Goal: Information Seeking & Learning: Find specific fact

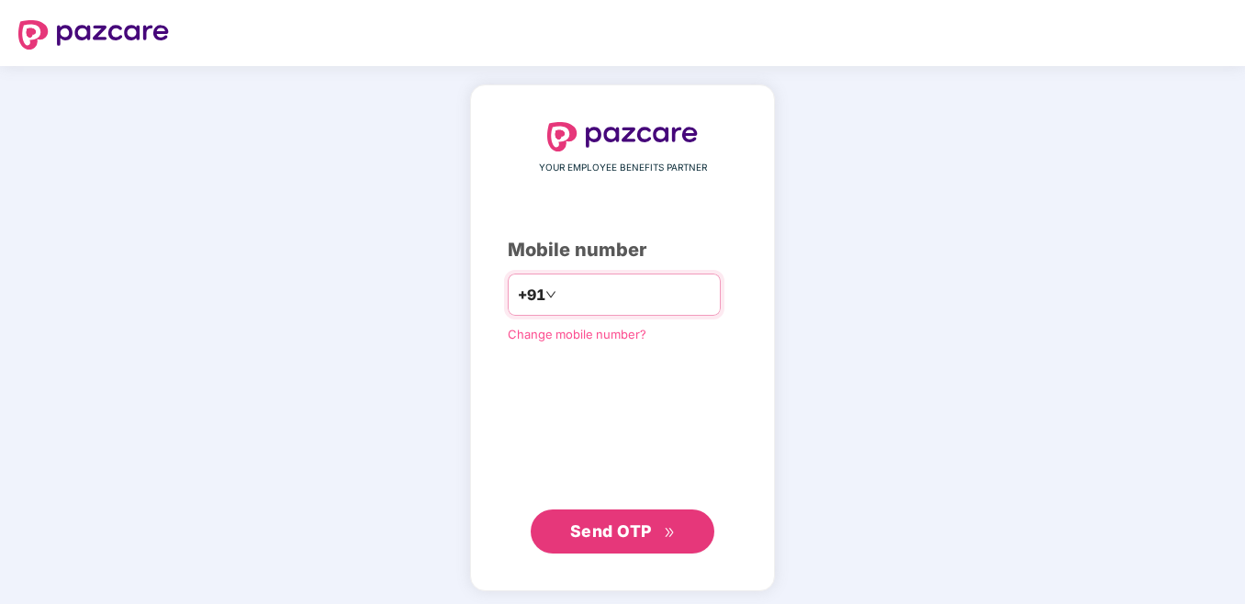
click at [588, 298] on input "number" at bounding box center [635, 294] width 151 height 29
drag, startPoint x: 21, startPoint y: 408, endPoint x: 39, endPoint y: 400, distance: 18.9
click at [21, 408] on div "YOUR EMPLOYEE BENEFITS PARTNER Mobile number +91 ** Change mobile number? Send …" at bounding box center [622, 338] width 1245 height 544
click at [577, 289] on input "**" at bounding box center [635, 294] width 151 height 29
type input "*"
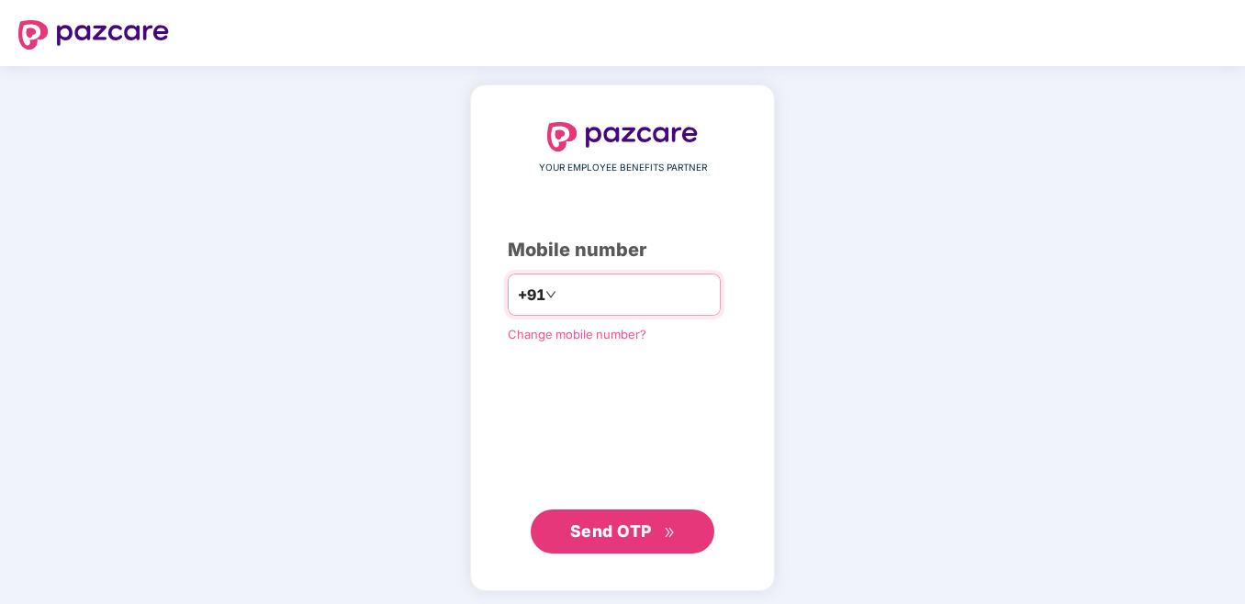
paste input "**********"
type input "**********"
click at [622, 533] on span "Send OTP" at bounding box center [611, 531] width 82 height 19
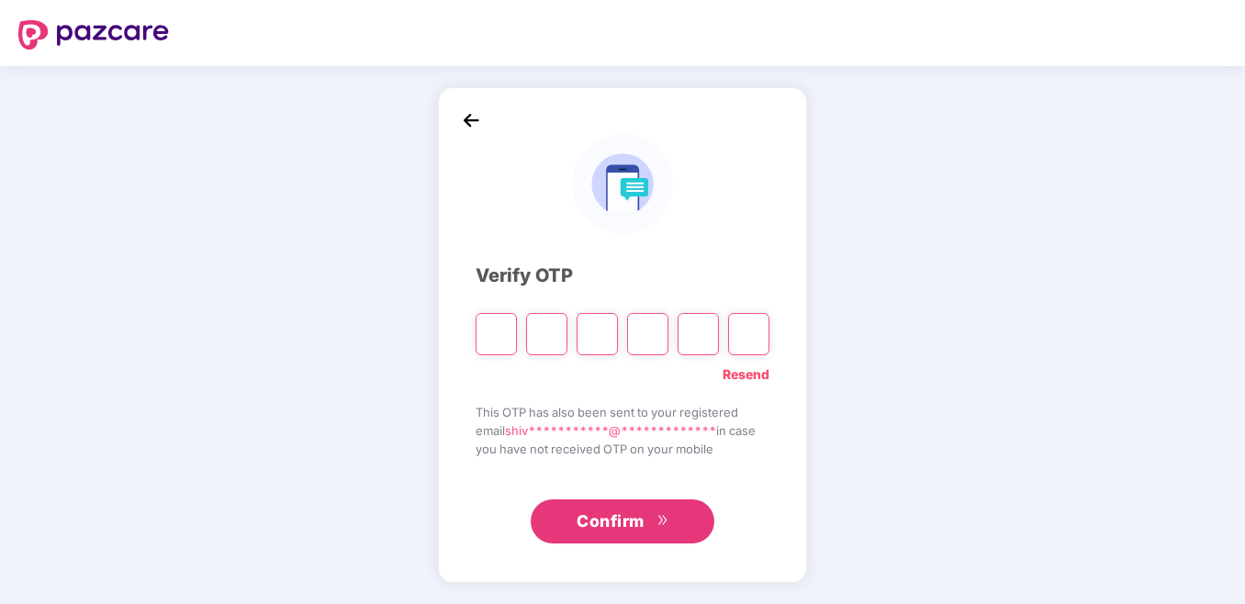
click at [500, 324] on input "Please enter verification code. Digit 1" at bounding box center [496, 334] width 41 height 42
type input "*"
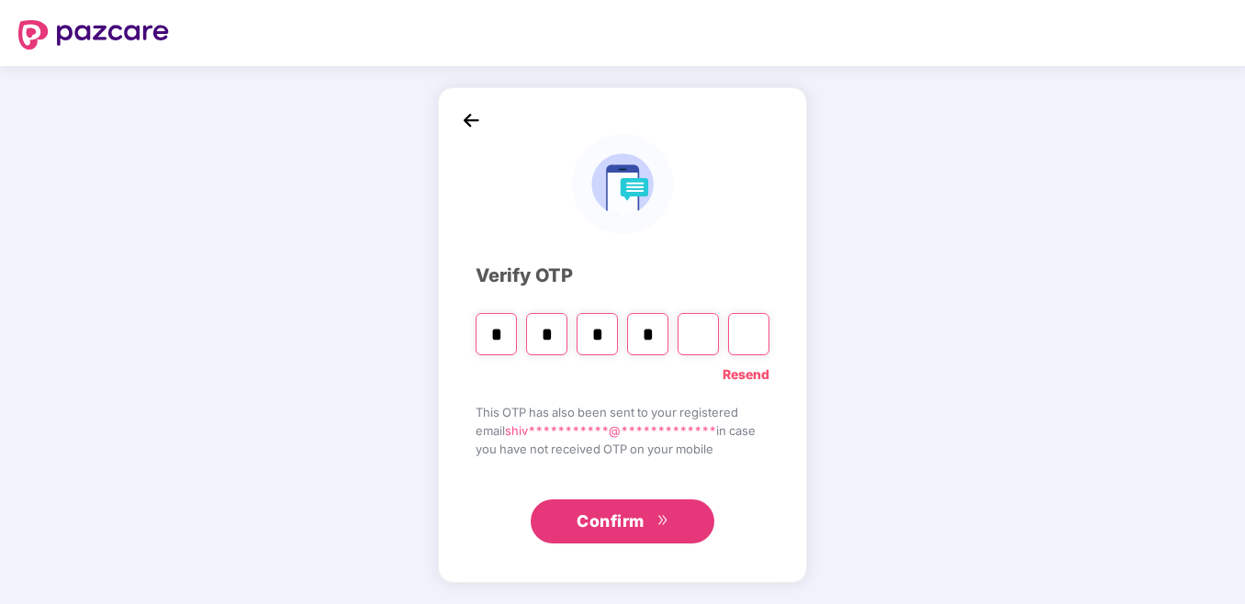
type input "*"
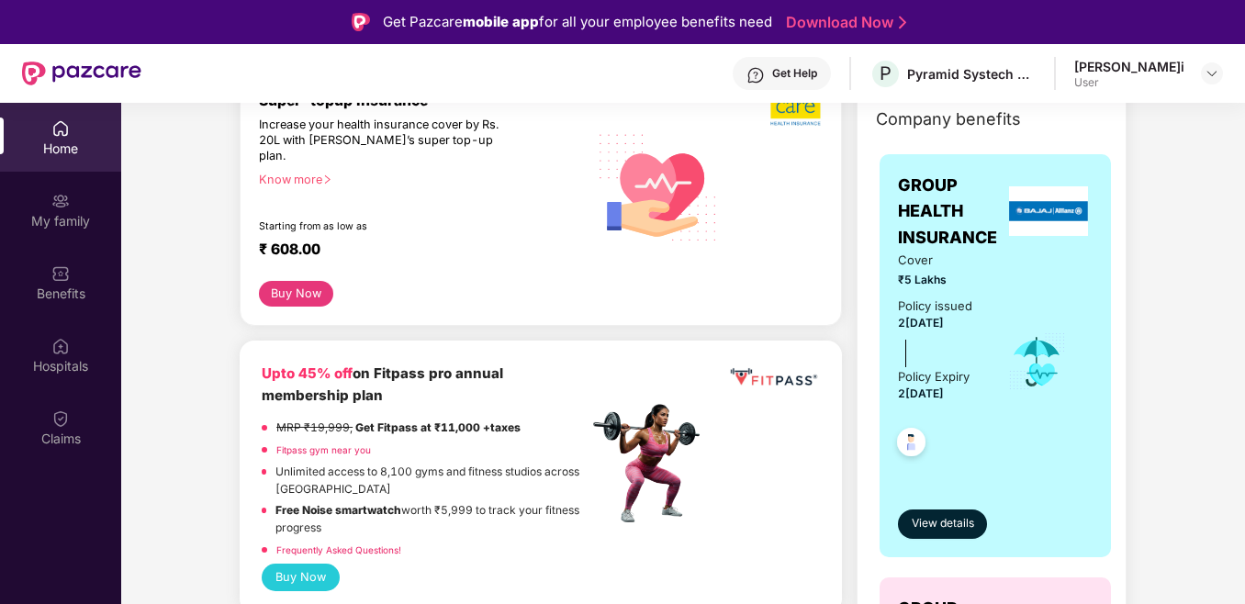
scroll to position [275, 0]
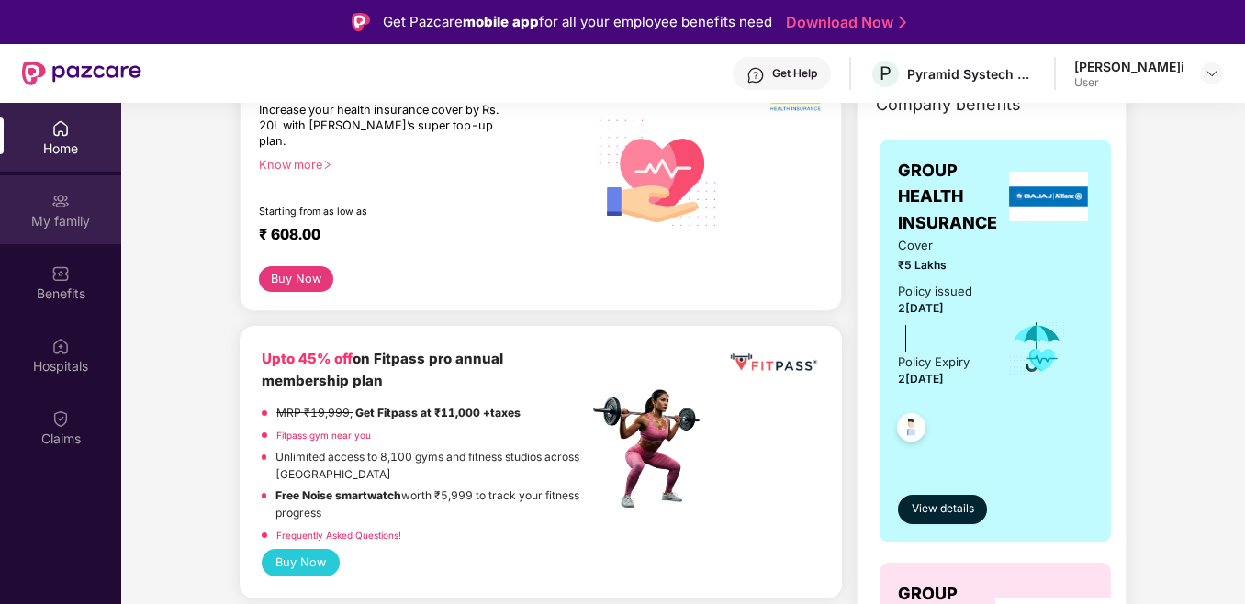
click at [73, 216] on div "My family" at bounding box center [60, 221] width 121 height 18
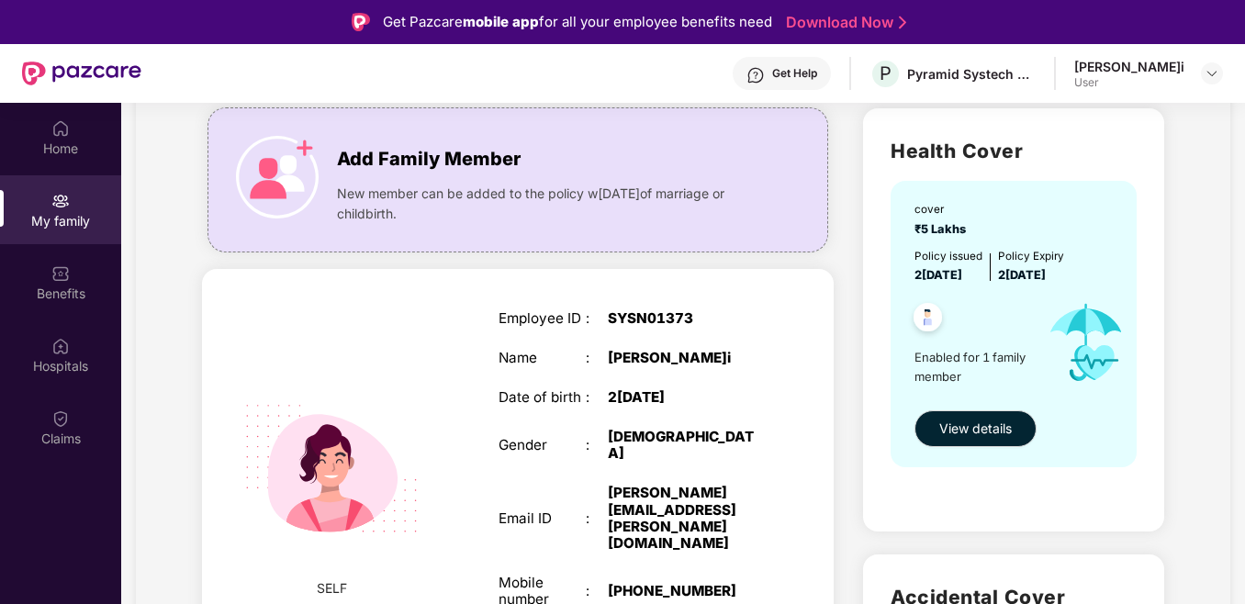
scroll to position [92, 0]
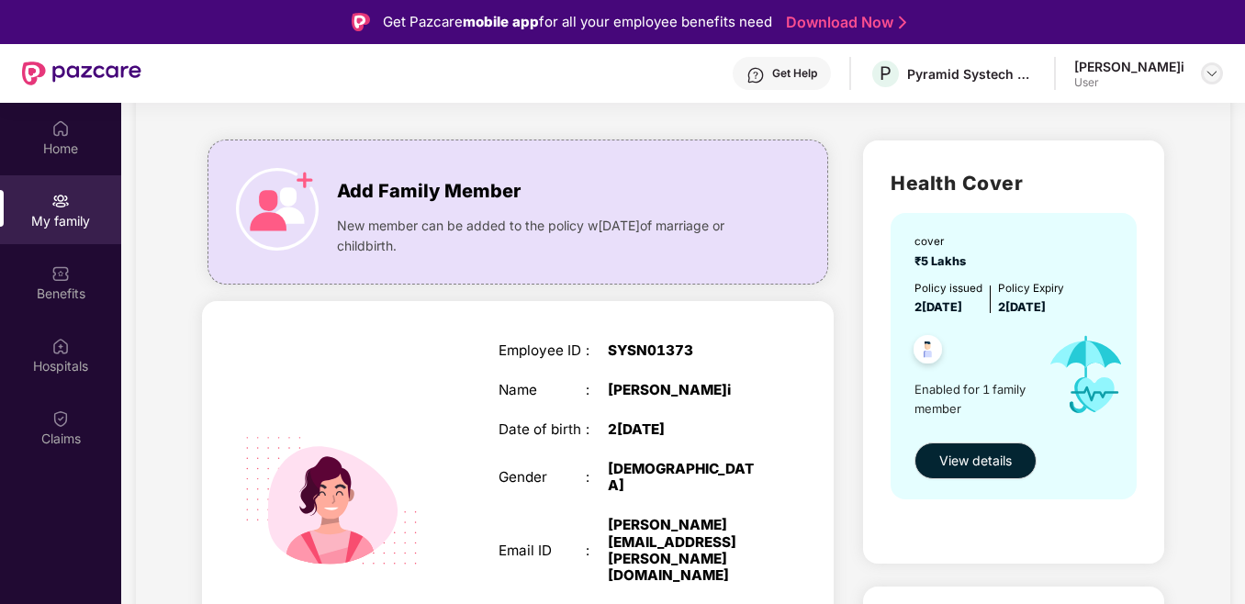
click at [1209, 77] on img at bounding box center [1212, 73] width 15 height 15
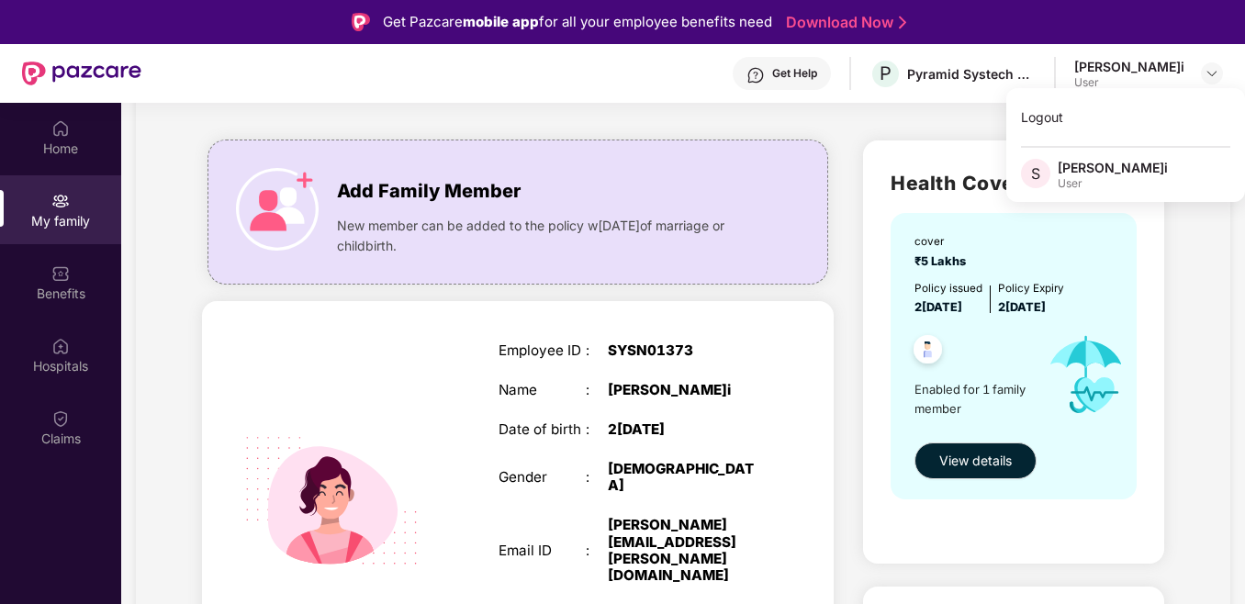
click at [824, 311] on div "SELF Employee ID : SYSN01373 Name :[PERSON_NAME] Date of birth : 2[DEMOGRAPHIC_…" at bounding box center [518, 520] width 632 height 439
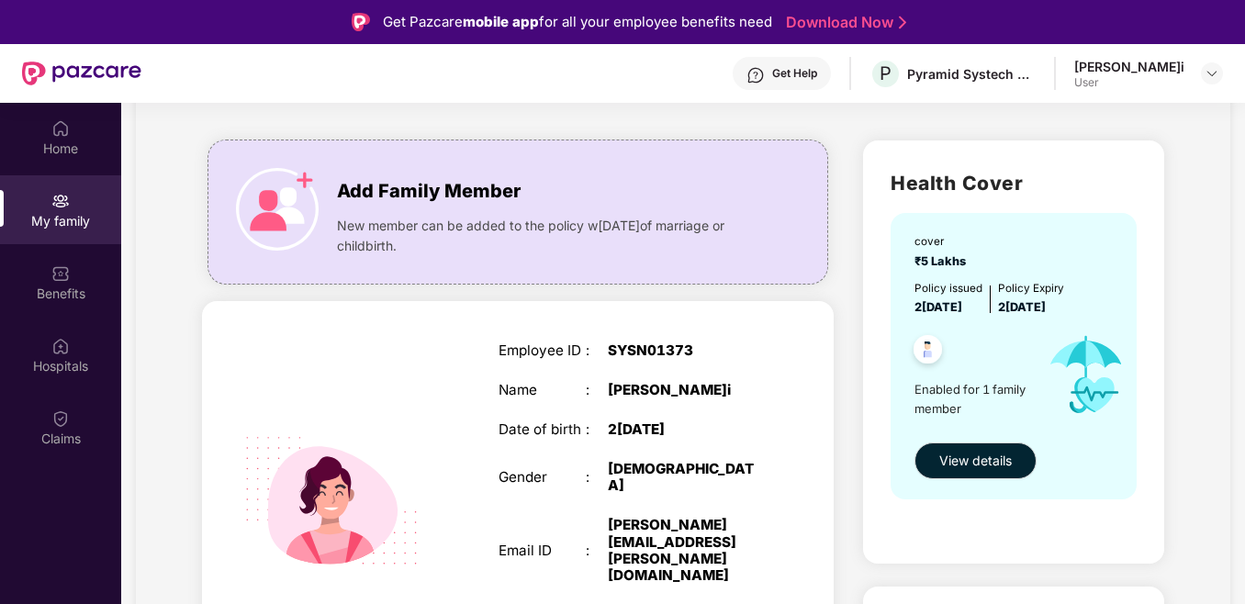
scroll to position [184, 0]
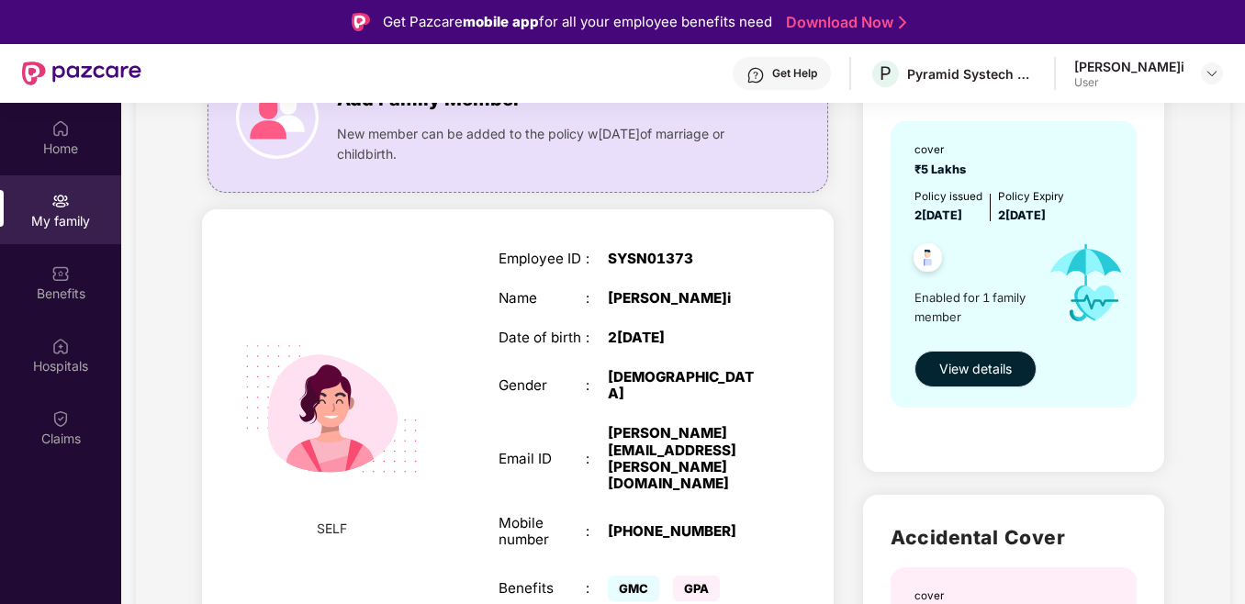
click at [993, 374] on span "View details" at bounding box center [975, 369] width 73 height 20
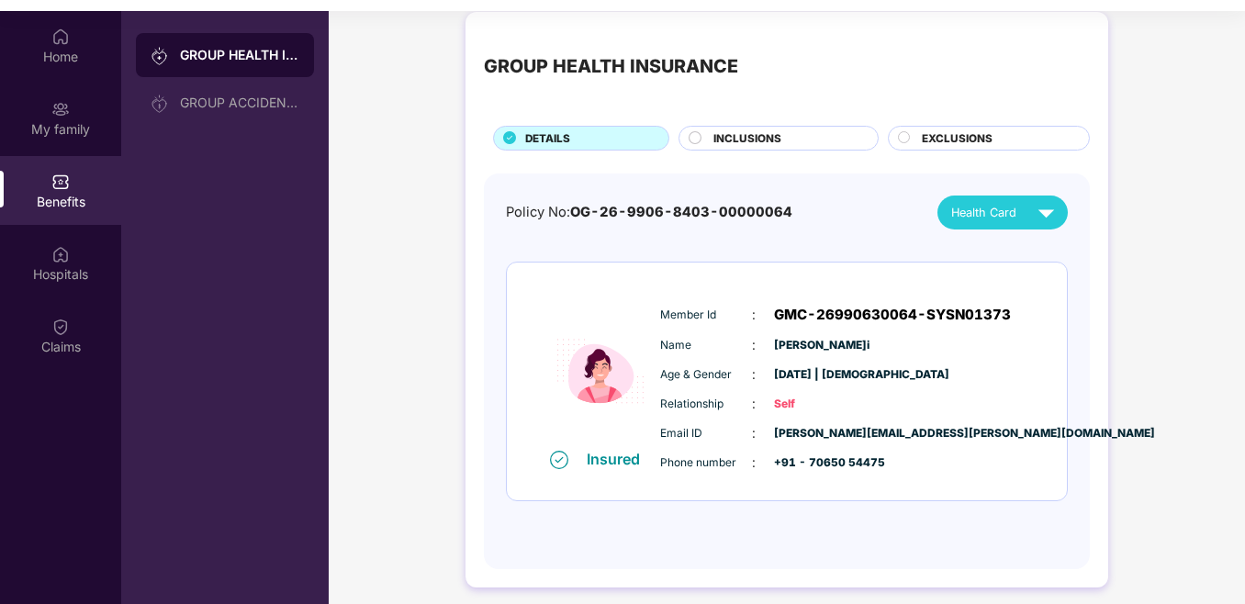
scroll to position [103, 0]
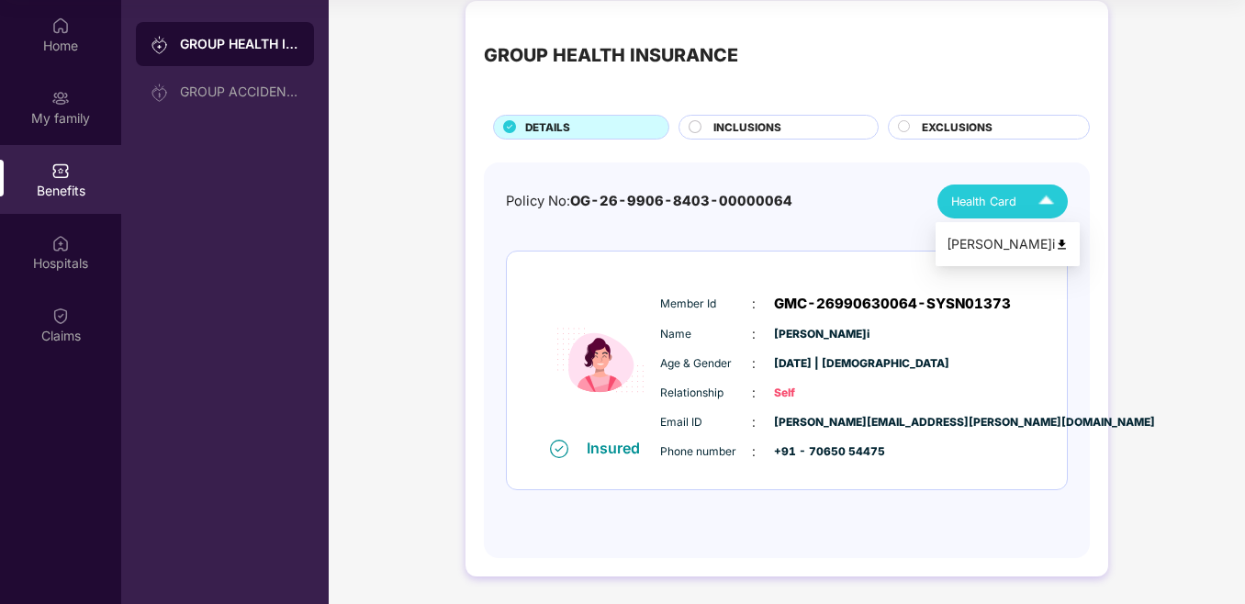
click at [1049, 203] on img at bounding box center [1046, 201] width 32 height 32
click at [1055, 245] on img at bounding box center [1062, 245] width 14 height 14
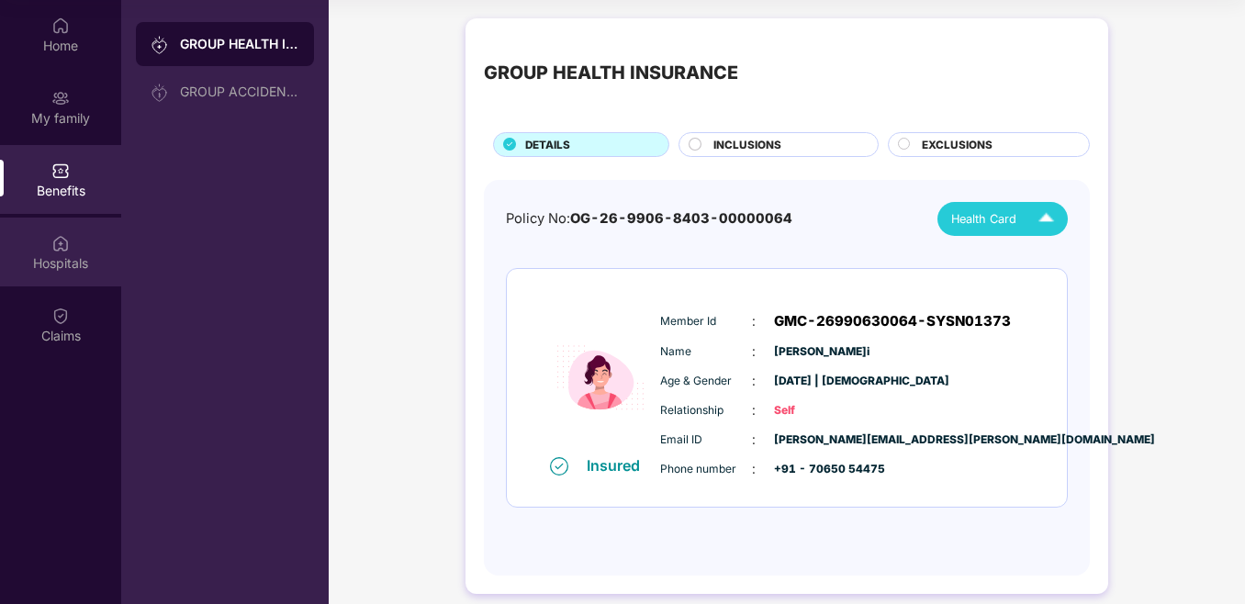
click at [63, 268] on div "Hospitals" at bounding box center [60, 263] width 121 height 18
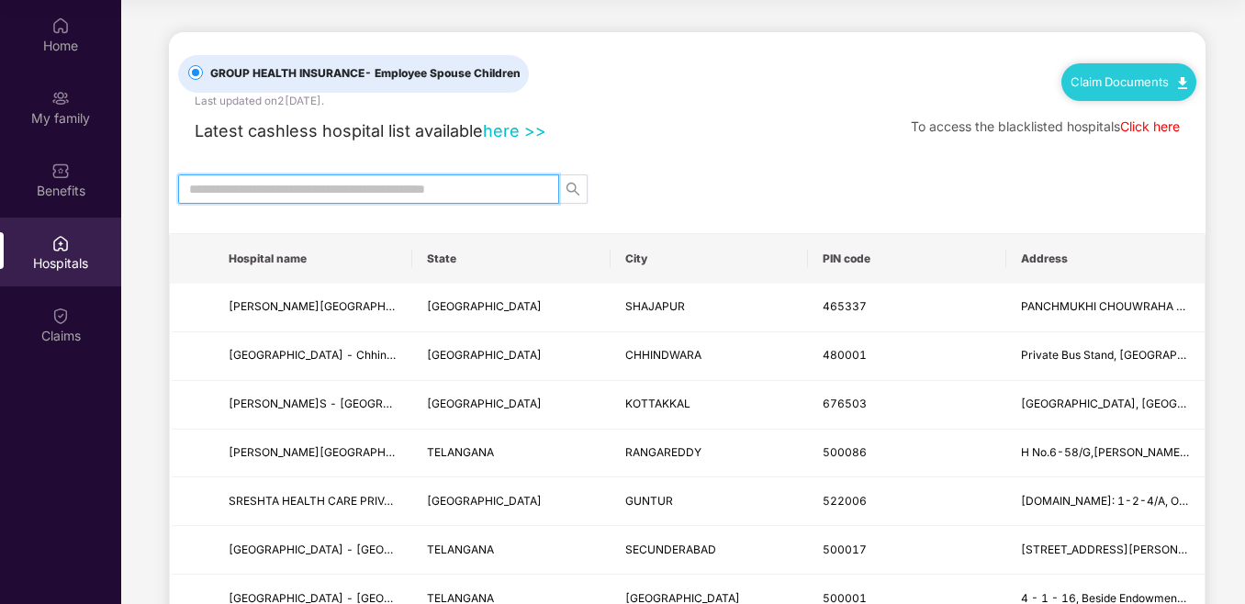
click at [385, 192] on input "text" at bounding box center [361, 189] width 344 height 20
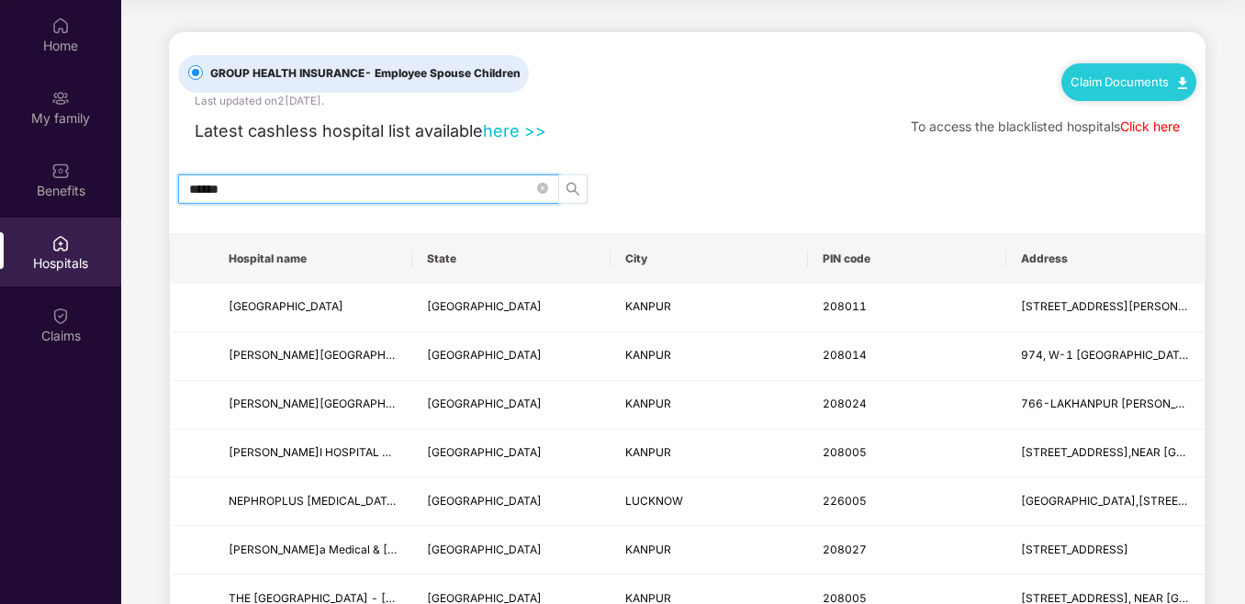
click at [574, 189] on icon "search" at bounding box center [573, 189] width 15 height 15
type input "*"
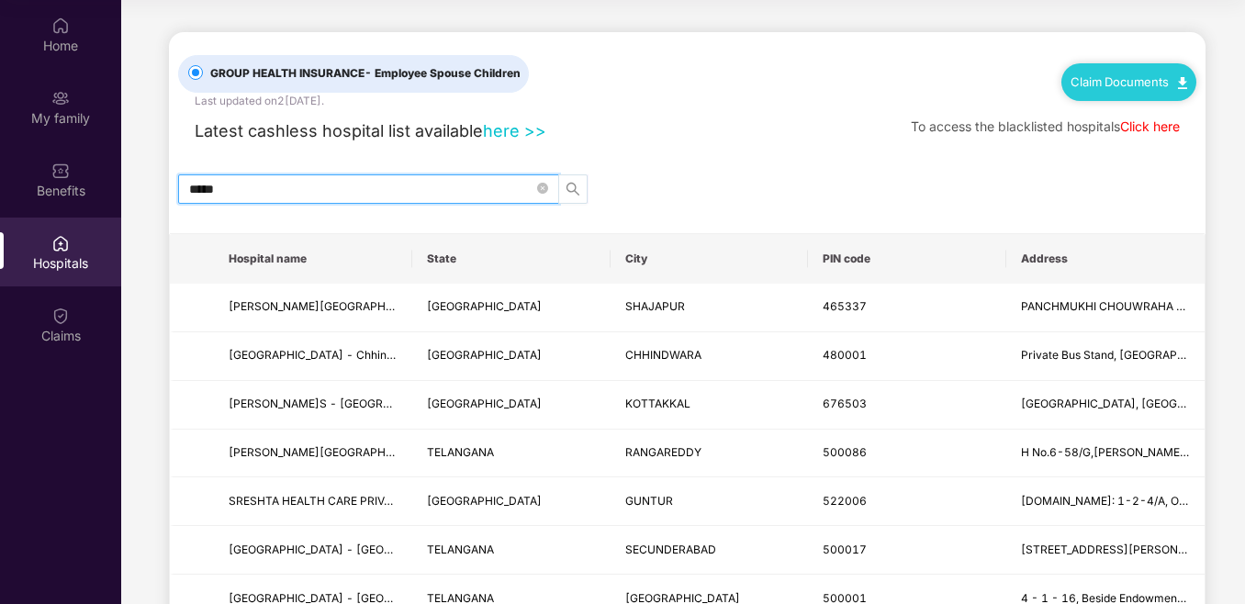
click at [573, 191] on icon "search" at bounding box center [573, 189] width 13 height 13
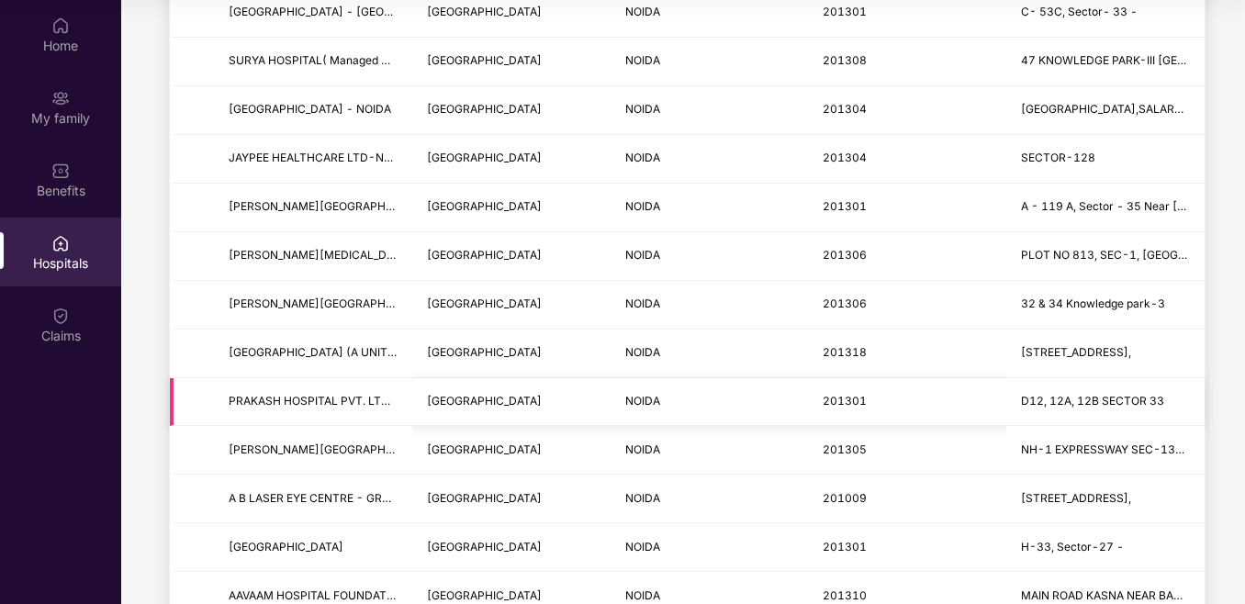
scroll to position [1033, 0]
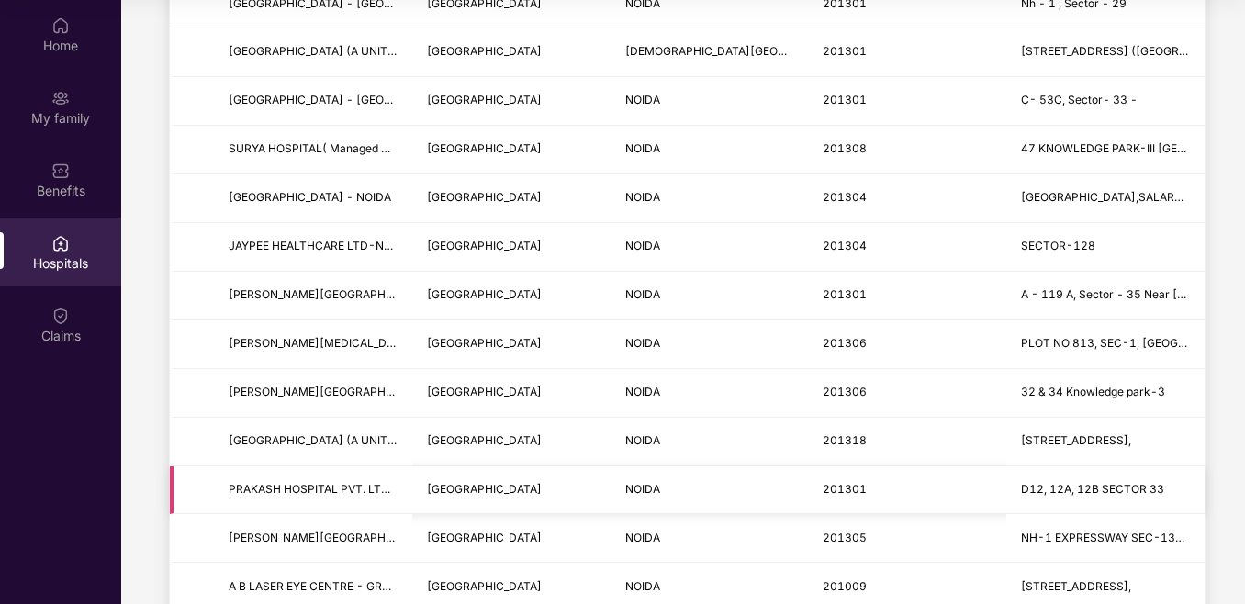
type input "*****"
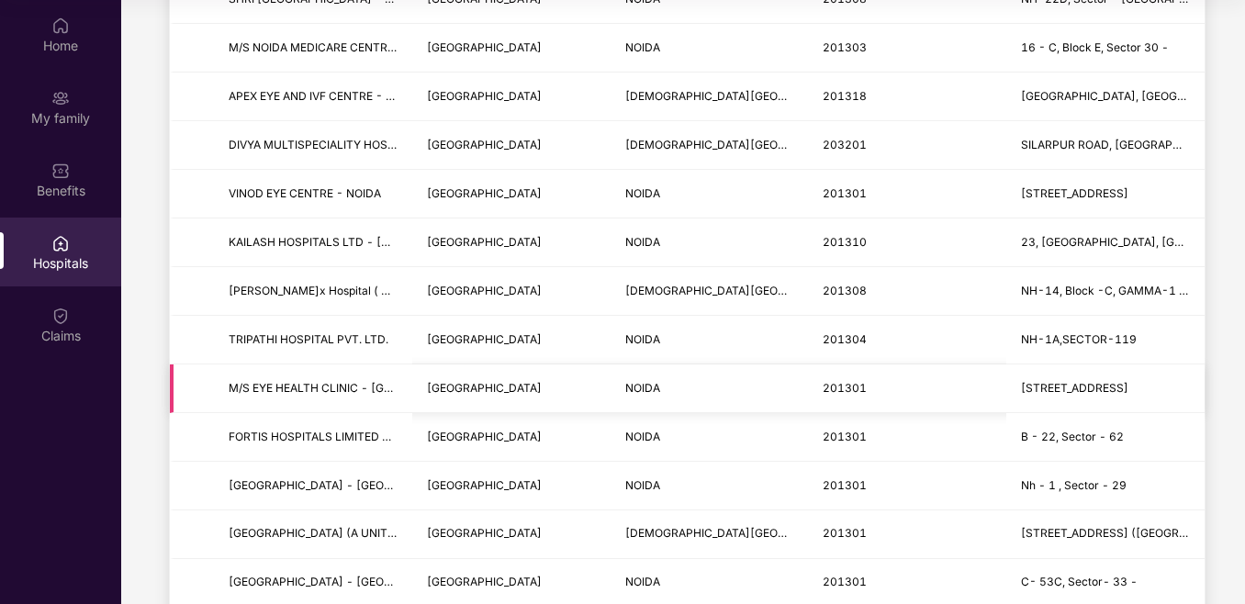
scroll to position [275, 0]
